Goal: Task Accomplishment & Management: Use online tool/utility

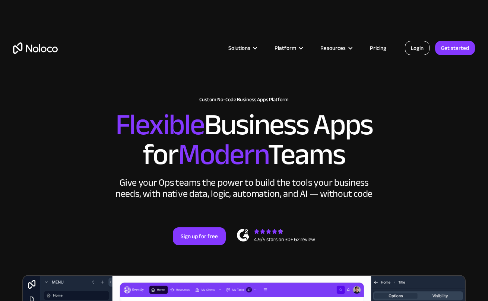
click at [421, 49] on link "Login" at bounding box center [417, 48] width 25 height 14
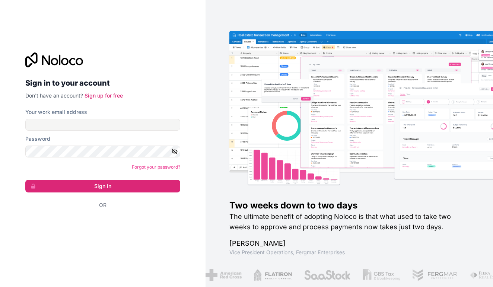
click at [125, 128] on input "Your work email address" at bounding box center [102, 125] width 155 height 12
type input "[EMAIL_ADDRESS][DOMAIN_NAME]"
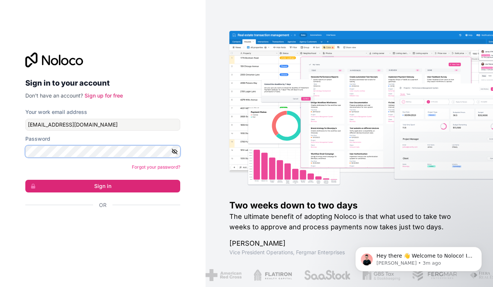
click at [102, 186] on button "Sign in" at bounding box center [102, 186] width 155 height 13
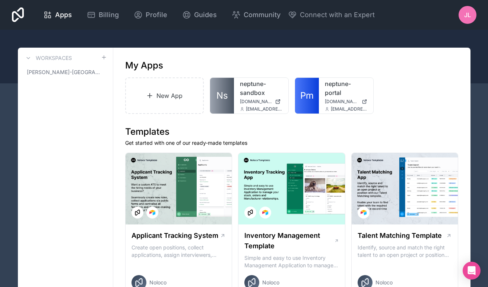
click at [395, 82] on div "New App Ns neptune-sandbox neptune-sandbox.noloco.co jess.lancashire@neptunedig…" at bounding box center [291, 95] width 333 height 36
click at [341, 85] on link "neptune-portal" at bounding box center [346, 88] width 42 height 18
